Goal: Task Accomplishment & Management: Manage account settings

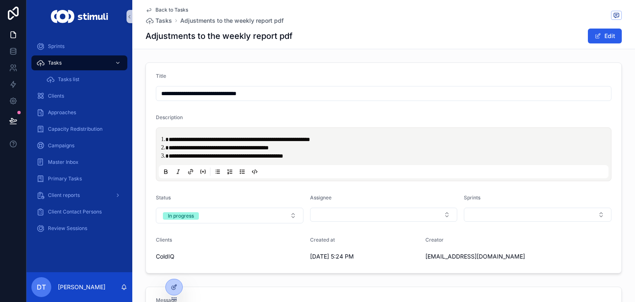
click at [228, 223] on form "**********" at bounding box center [384, 168] width 476 height 210
click at [228, 219] on button "In progress" at bounding box center [230, 216] width 148 height 16
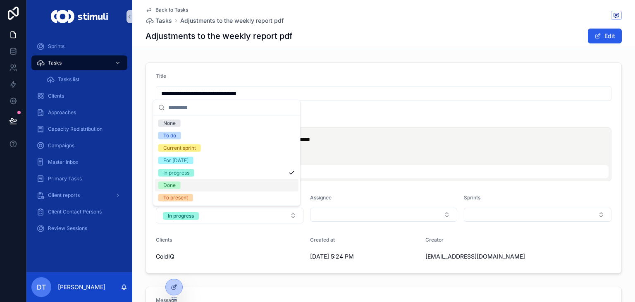
click at [188, 188] on div "Done" at bounding box center [226, 185] width 143 height 12
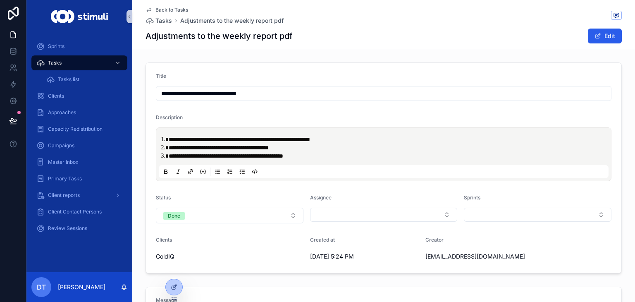
click at [177, 9] on span "Back to Tasks" at bounding box center [171, 10] width 33 height 7
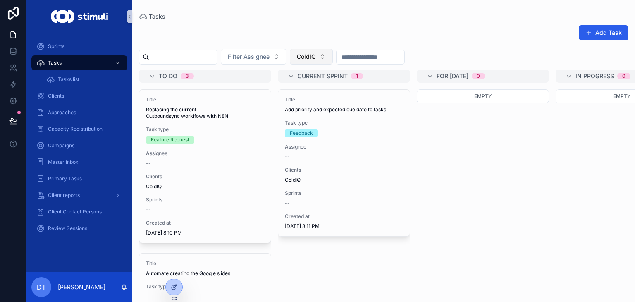
click at [333, 60] on button "ColdIQ" at bounding box center [311, 57] width 43 height 16
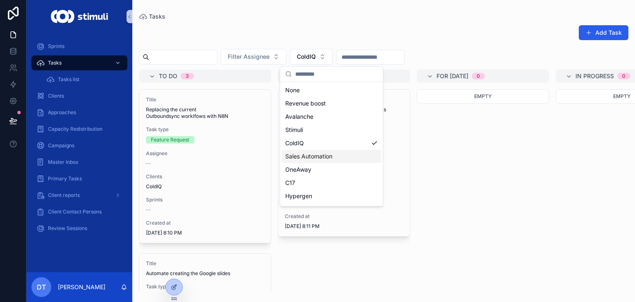
click at [318, 157] on span "Sales Automation" at bounding box center [308, 156] width 47 height 8
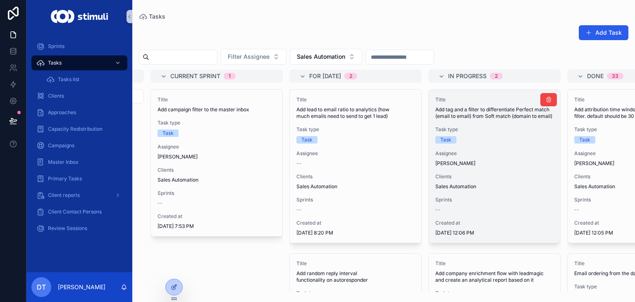
click at [488, 203] on span "Sprints" at bounding box center [494, 199] width 118 height 7
